Goal: Task Accomplishment & Management: Complete application form

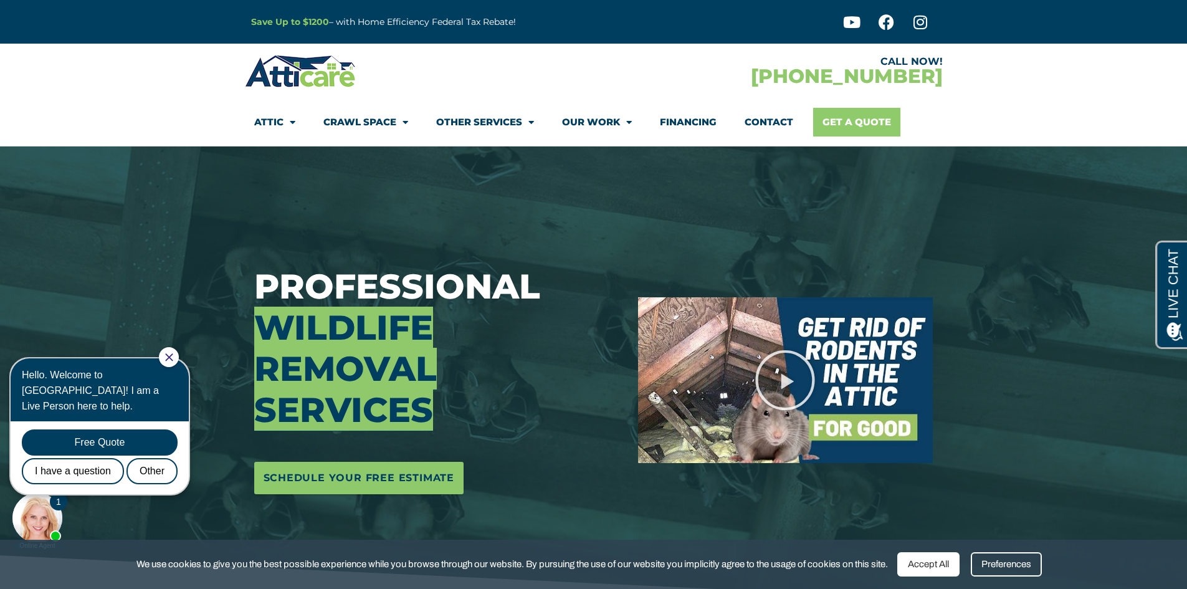
click at [870, 118] on link "Get A Quote" at bounding box center [856, 122] width 87 height 29
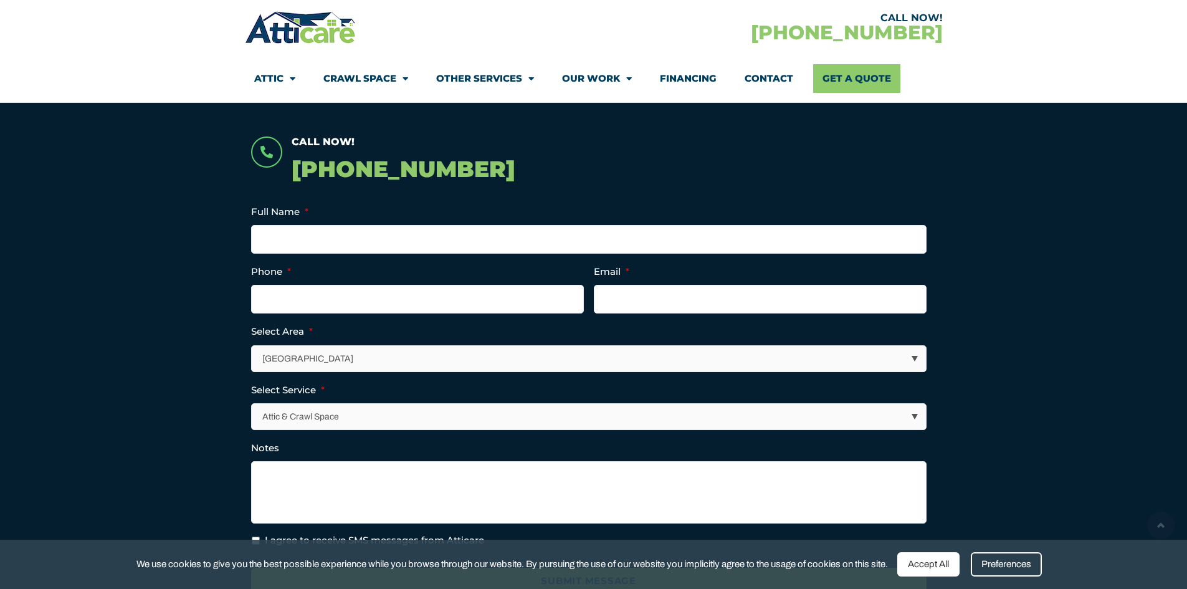
scroll to position [249, 0]
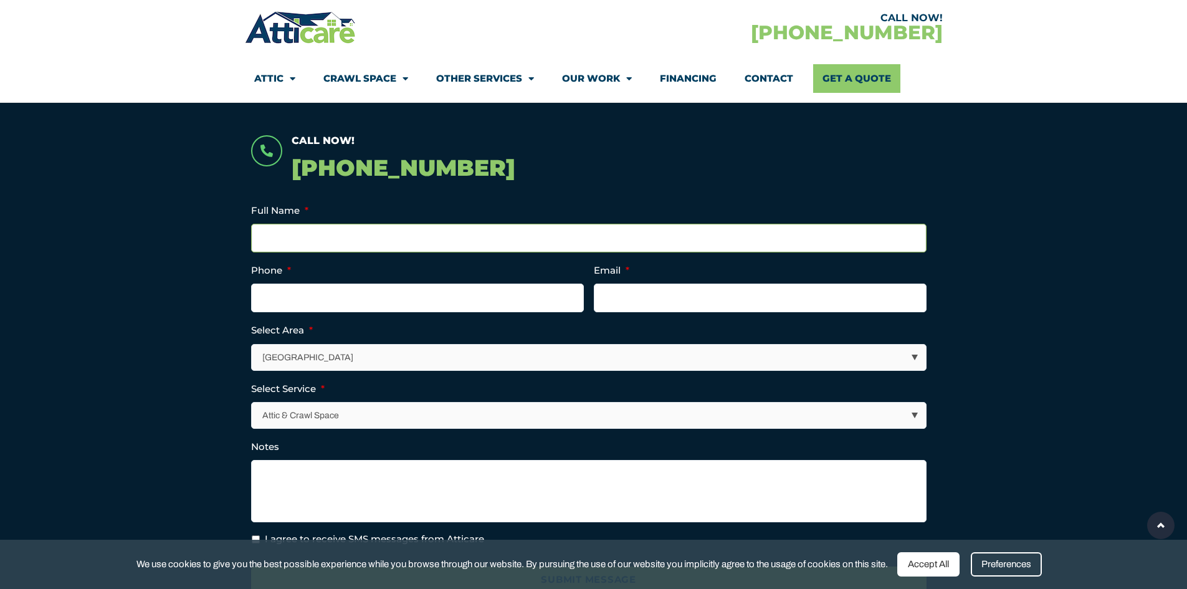
click at [489, 245] on input "Full Name *" at bounding box center [588, 238] width 675 height 29
type input "Joanna Lam"
type input "(909) 782-5678"
type input "joannalam@gmail.com"
click at [510, 475] on textarea "Notes" at bounding box center [588, 491] width 675 height 62
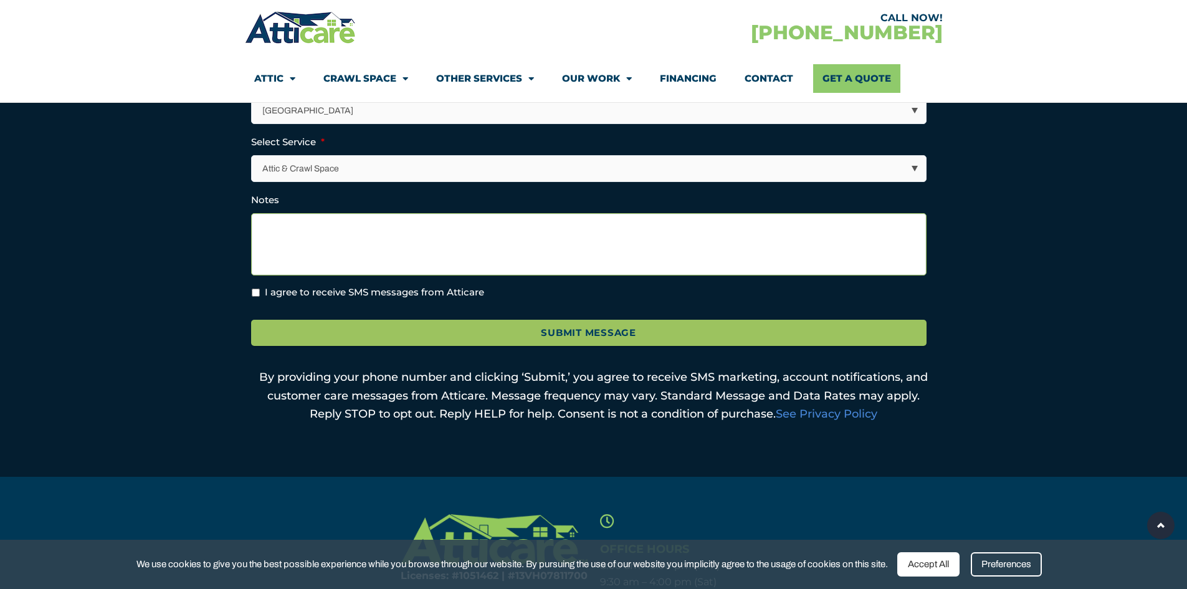
scroll to position [498, 0]
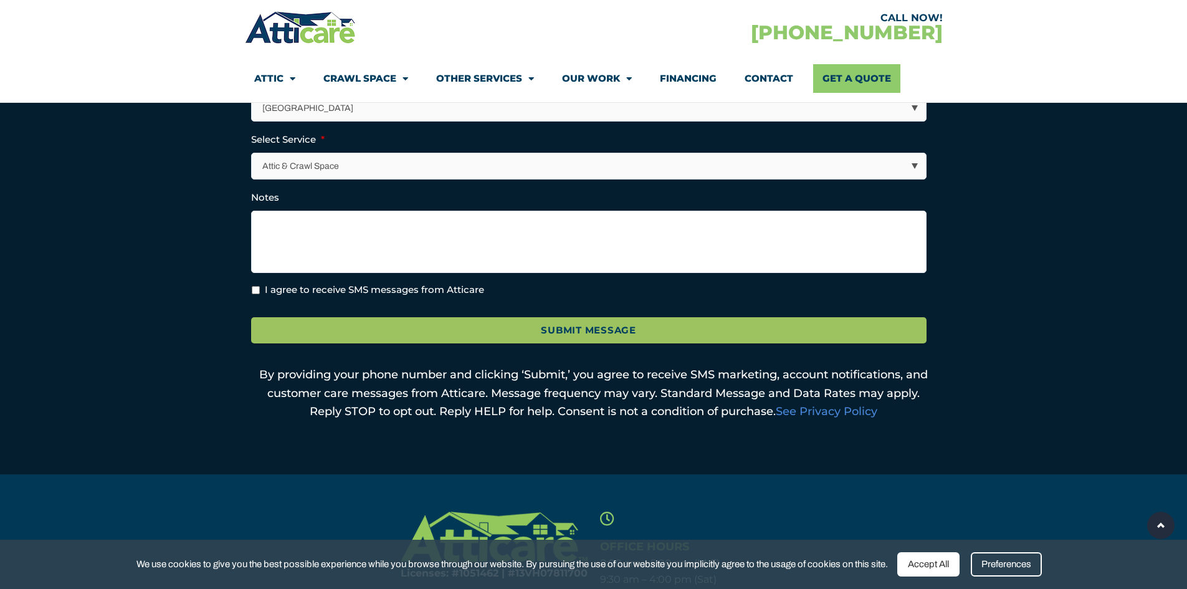
click at [391, 287] on label "I agree to receive SMS messages from Atticare" at bounding box center [374, 290] width 219 height 14
click at [260, 287] on input "I agree to receive SMS messages from Atticare" at bounding box center [256, 290] width 8 height 8
checkbox input "true"
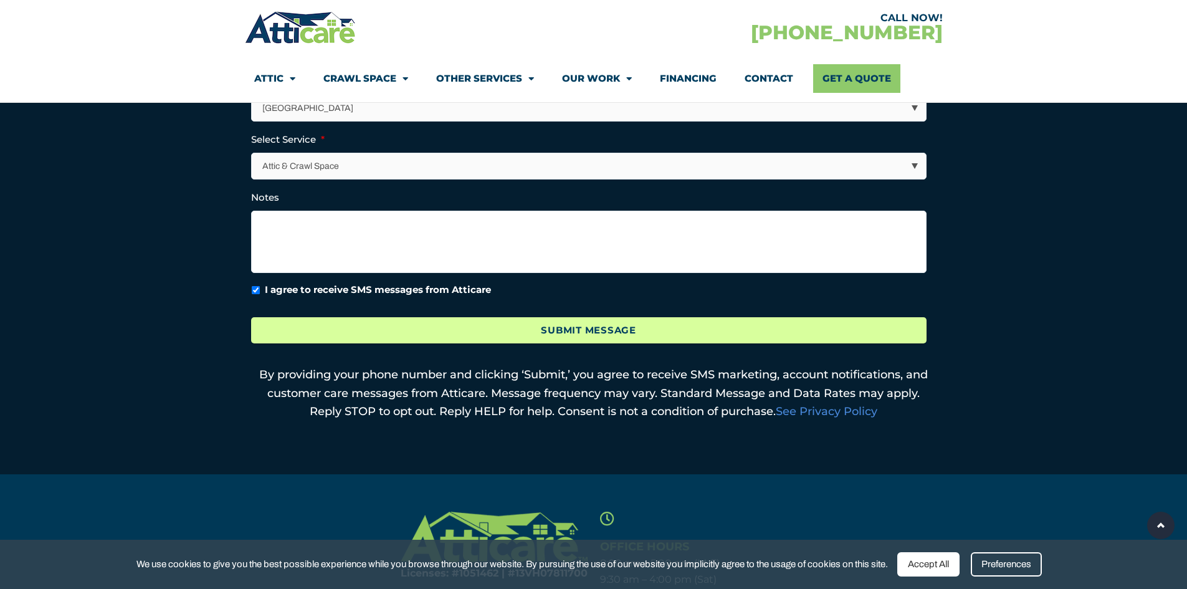
click at [479, 333] on input "Submit Message" at bounding box center [588, 330] width 675 height 27
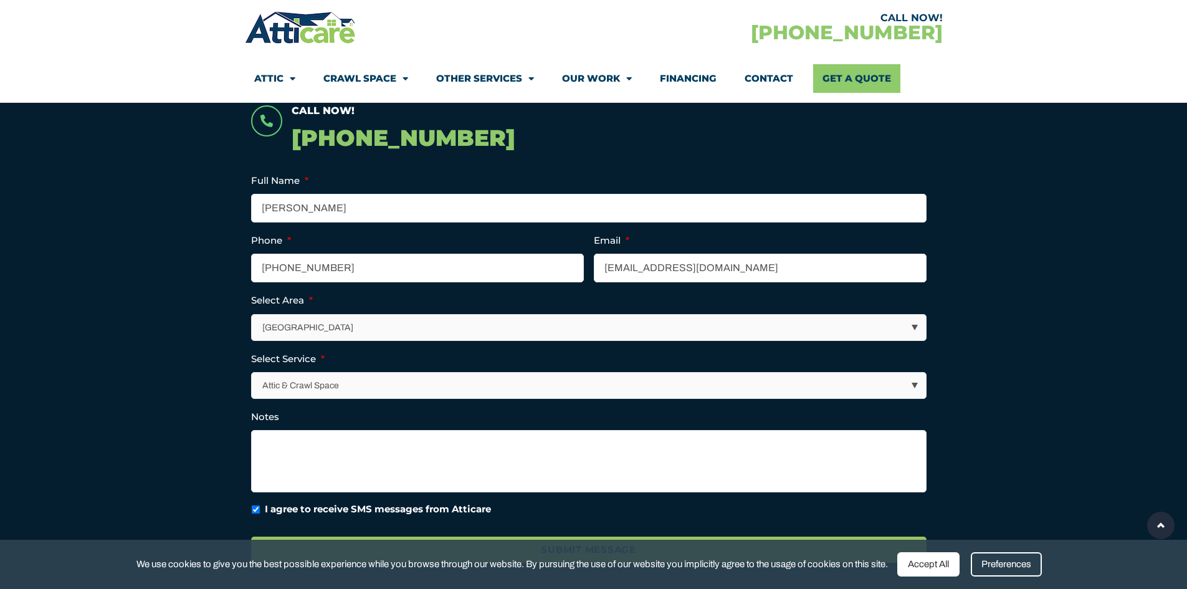
scroll to position [249, 0]
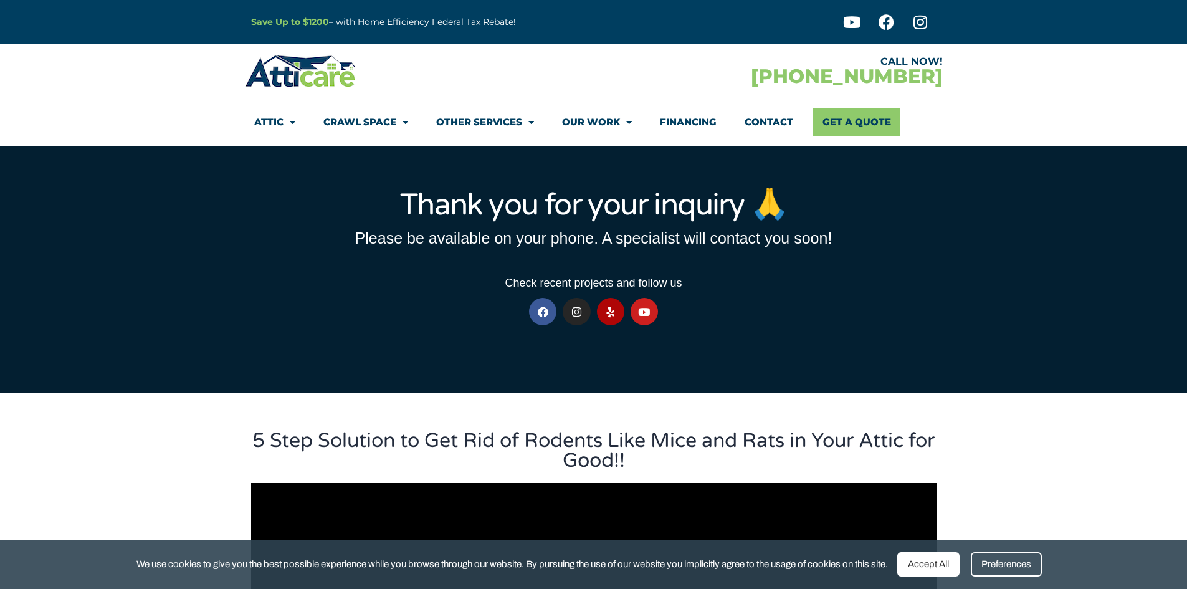
click at [437, 204] on h1 "Thank you for your inquiry 🙏" at bounding box center [593, 205] width 685 height 30
